Goal: Task Accomplishment & Management: Use online tool/utility

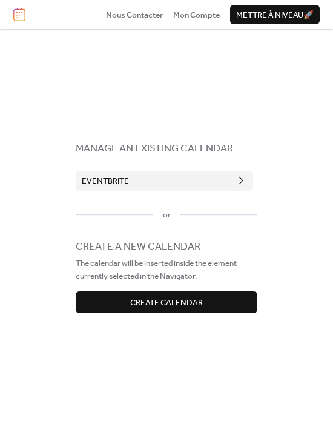
click at [192, 186] on button "Eventbrite" at bounding box center [165, 180] width 178 height 19
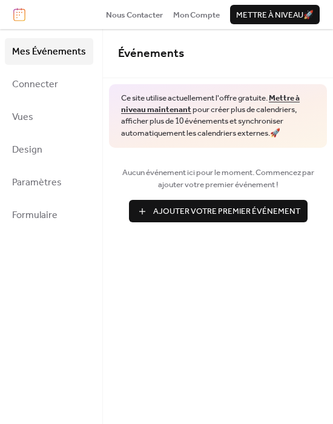
click at [66, 49] on span "Mes Événements" at bounding box center [49, 51] width 74 height 19
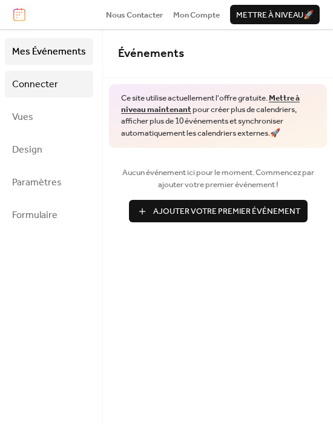
click at [66, 93] on link "Connecter" at bounding box center [49, 84] width 89 height 27
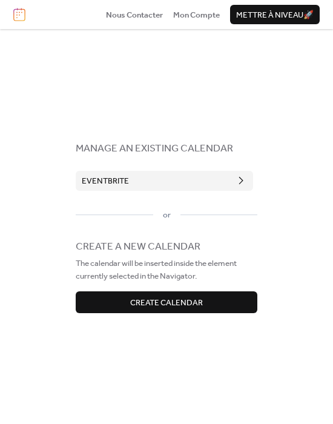
click at [159, 183] on button "Eventbrite" at bounding box center [165, 180] width 178 height 19
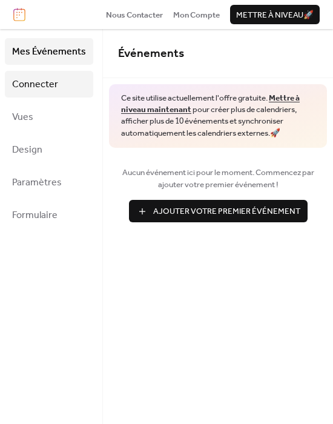
click at [43, 83] on span "Connecter" at bounding box center [35, 84] width 46 height 19
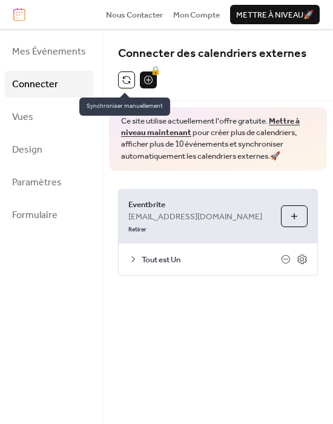
click at [124, 79] on button at bounding box center [126, 80] width 17 height 17
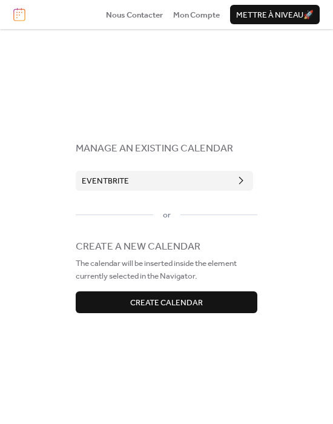
click at [98, 183] on span "Eventbrite" at bounding box center [105, 181] width 47 height 12
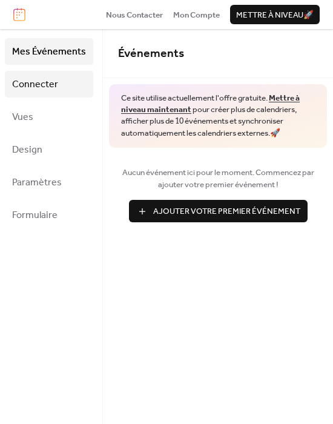
click at [33, 86] on span "Connecter" at bounding box center [35, 84] width 46 height 19
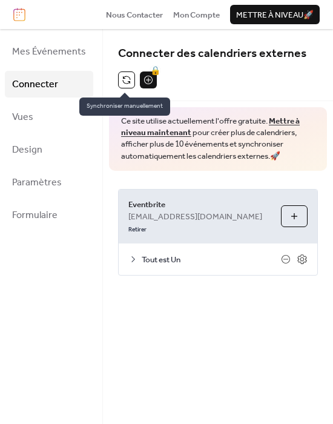
click at [126, 80] on button at bounding box center [126, 80] width 17 height 17
